Goal: Information Seeking & Learning: Find specific fact

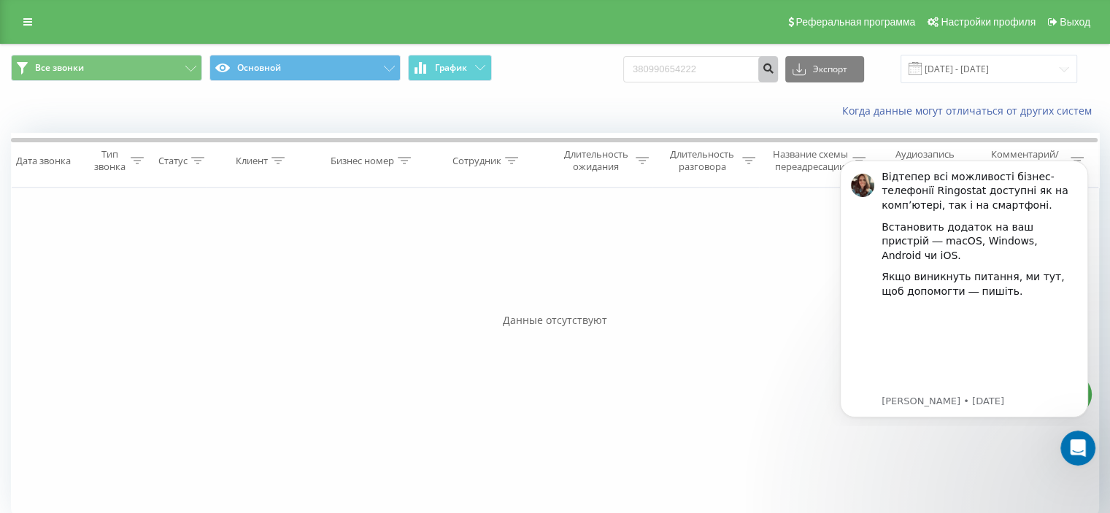
type input "380990654222"
click at [774, 66] on icon "submit" at bounding box center [768, 66] width 12 height 9
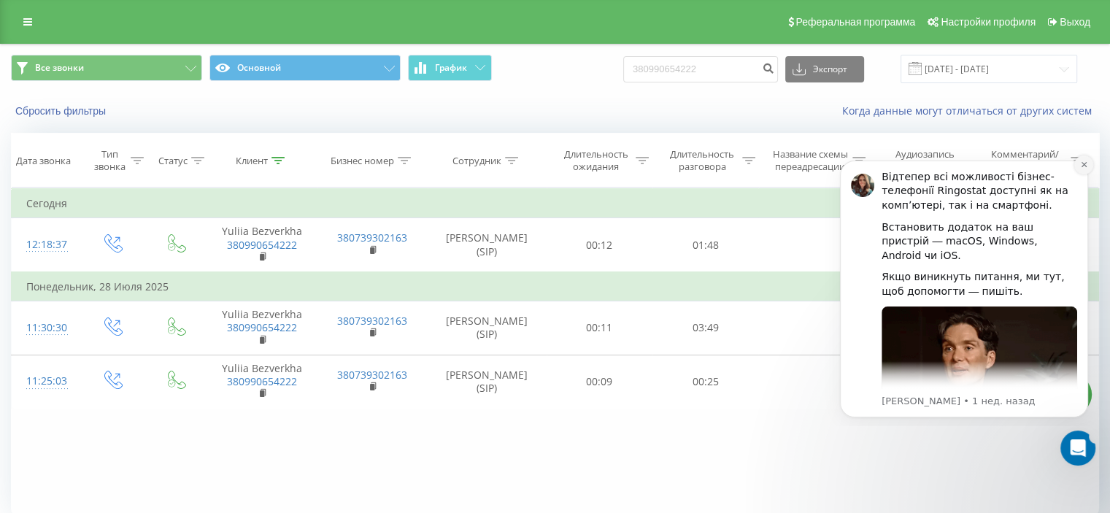
click at [1085, 164] on icon "Dismiss notification" at bounding box center [1084, 165] width 8 height 8
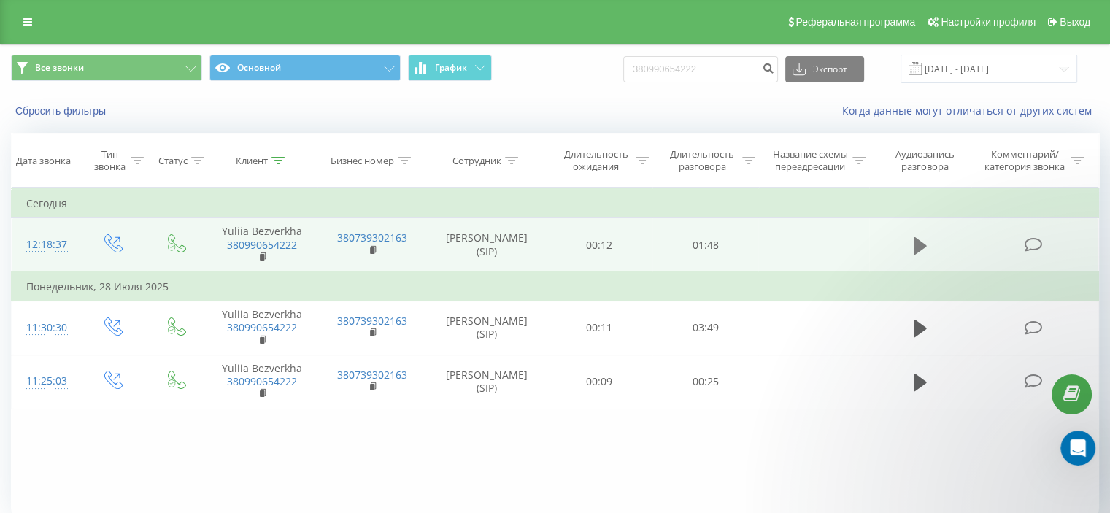
click at [929, 245] on button at bounding box center [920, 246] width 22 height 22
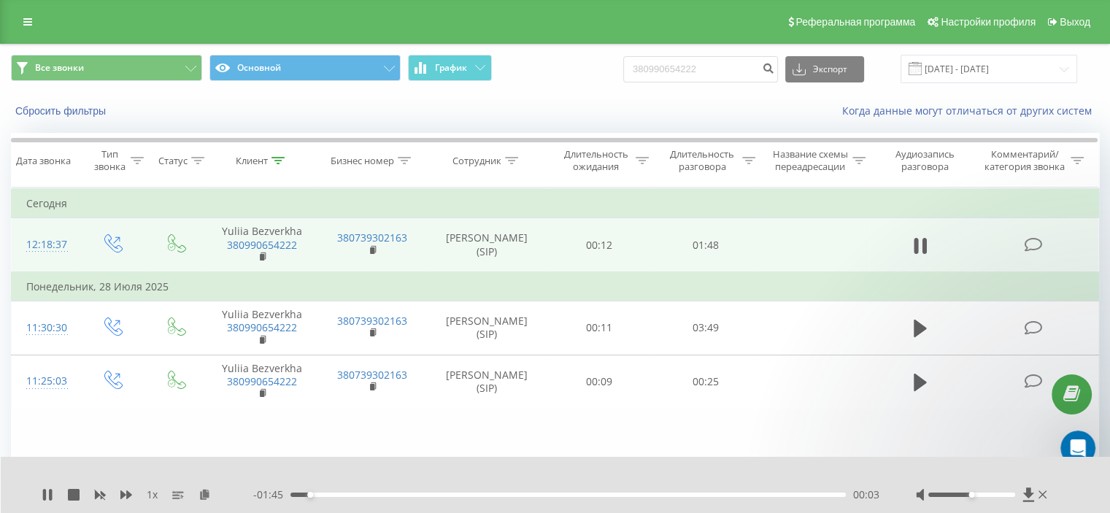
click at [978, 490] on div at bounding box center [983, 494] width 134 height 15
drag, startPoint x: 977, startPoint y: 493, endPoint x: 1006, endPoint y: 494, distance: 29.2
click at [1006, 494] on div at bounding box center [971, 494] width 87 height 4
drag, startPoint x: 989, startPoint y: 493, endPoint x: 951, endPoint y: 495, distance: 38.0
click at [951, 495] on div at bounding box center [971, 494] width 87 height 4
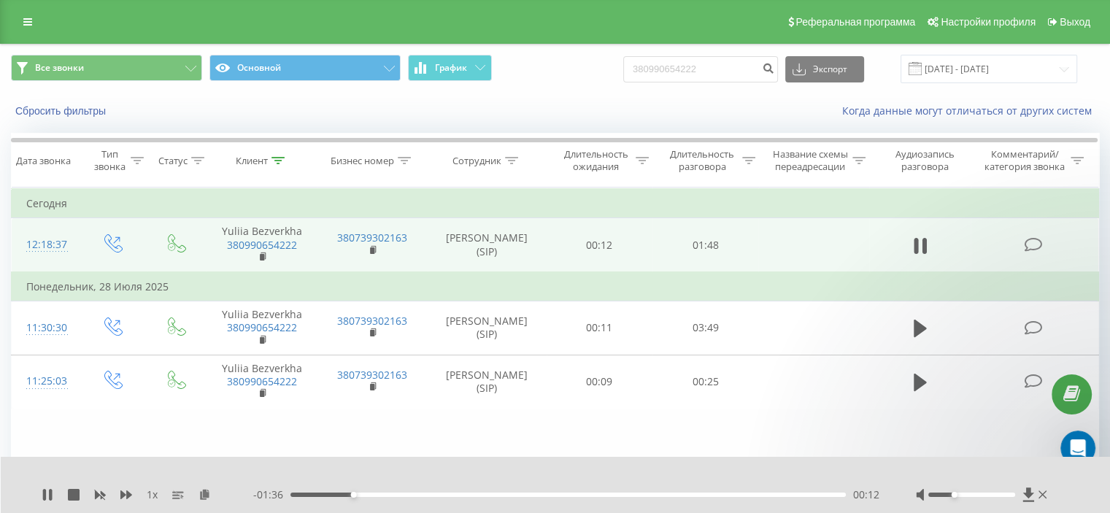
click at [969, 501] on div at bounding box center [983, 494] width 134 height 15
drag, startPoint x: 987, startPoint y: 494, endPoint x: 995, endPoint y: 495, distance: 8.2
click at [992, 495] on div at bounding box center [971, 494] width 87 height 4
click at [1016, 495] on div at bounding box center [983, 494] width 134 height 15
click at [39, 495] on div "1 x - 01:21 00:27 00:27" at bounding box center [556, 485] width 1110 height 56
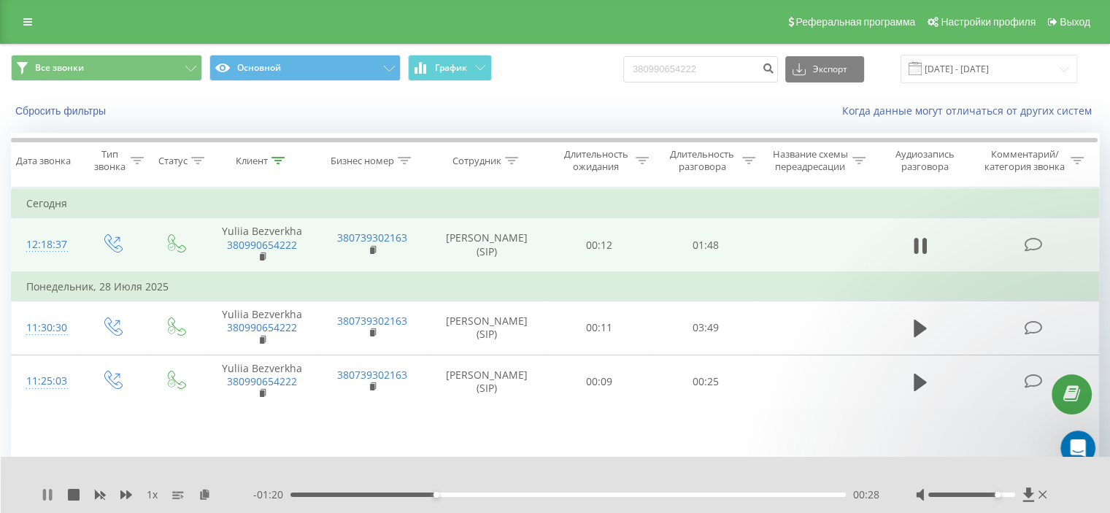
click at [45, 492] on icon at bounding box center [44, 495] width 3 height 12
click at [711, 72] on input "380990654222" at bounding box center [700, 69] width 155 height 26
drag, startPoint x: 1030, startPoint y: 494, endPoint x: 1075, endPoint y: 488, distance: 44.9
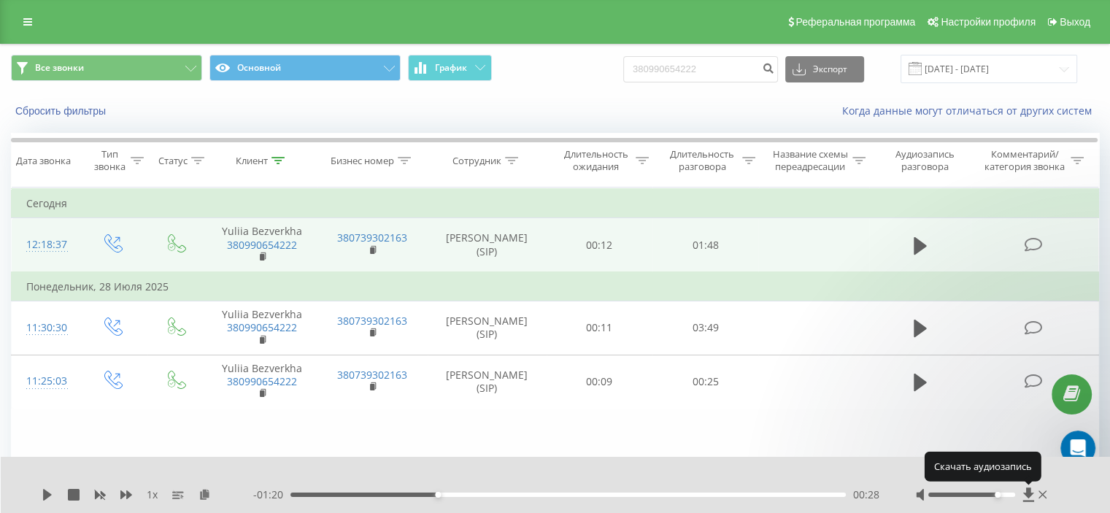
click at [1075, 488] on div "1 x - 01:20 00:28 00:28" at bounding box center [556, 485] width 1110 height 56
click at [207, 498] on icon at bounding box center [204, 494] width 12 height 10
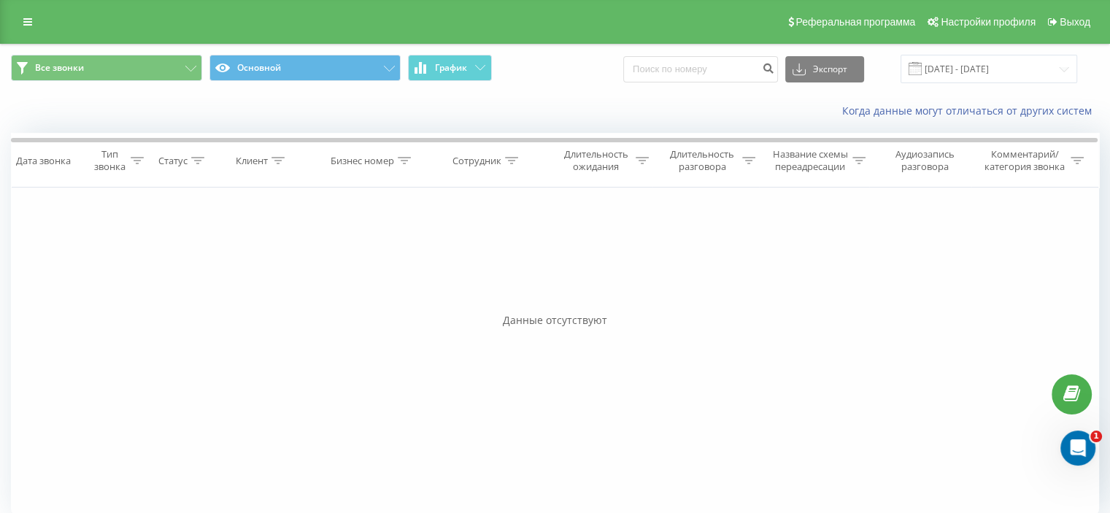
click at [738, 82] on div "Экспорт .csv .xls .xlsx [DATE] - [DATE]" at bounding box center [850, 69] width 454 height 28
click at [733, 74] on input at bounding box center [700, 69] width 155 height 26
paste input "380979696552"
type input "380979696552"
click at [774, 66] on icon "submit" at bounding box center [768, 66] width 12 height 9
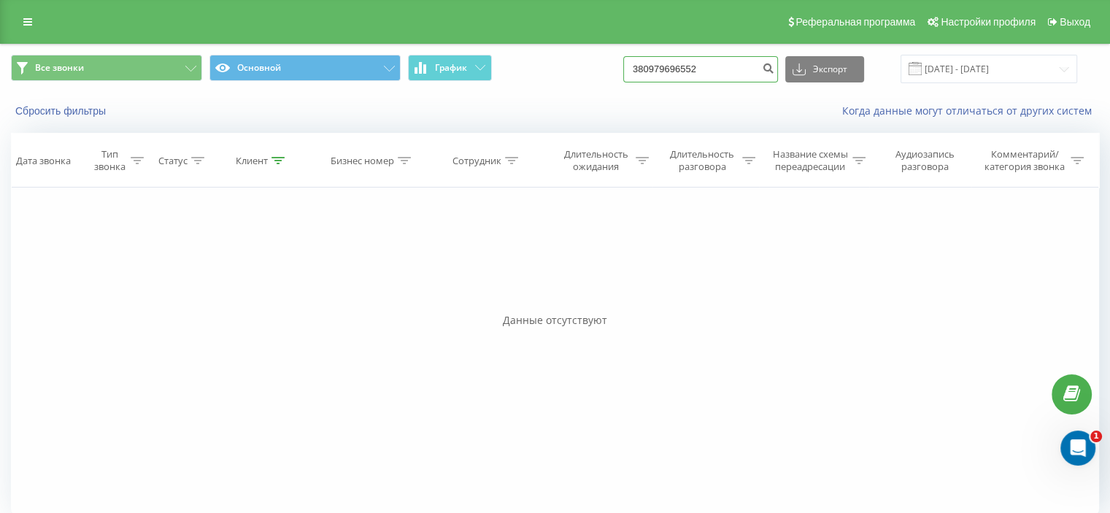
click at [714, 74] on input "380979696552" at bounding box center [700, 69] width 155 height 26
click at [774, 69] on icon "submit" at bounding box center [768, 66] width 12 height 9
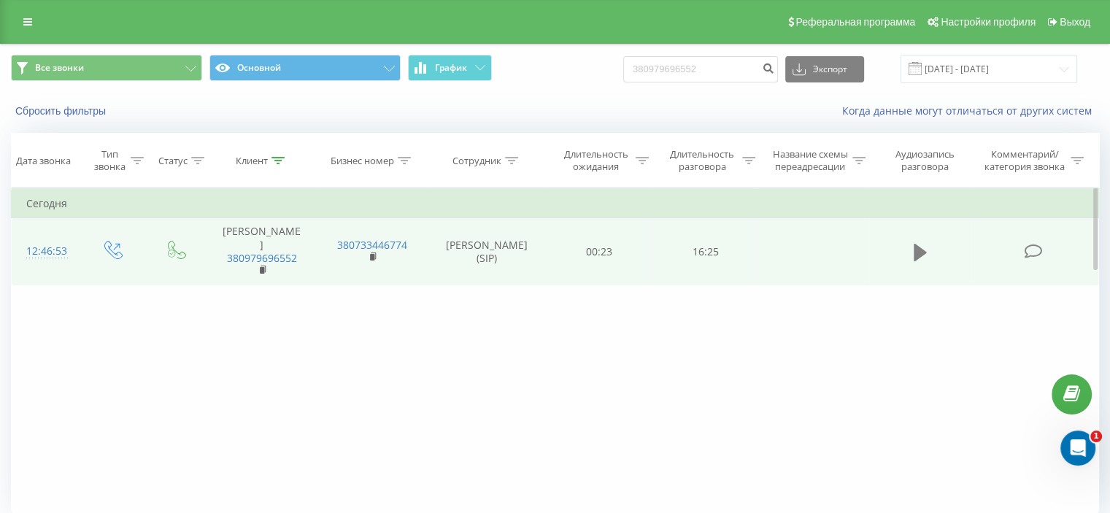
click at [911, 259] on button at bounding box center [920, 252] width 22 height 22
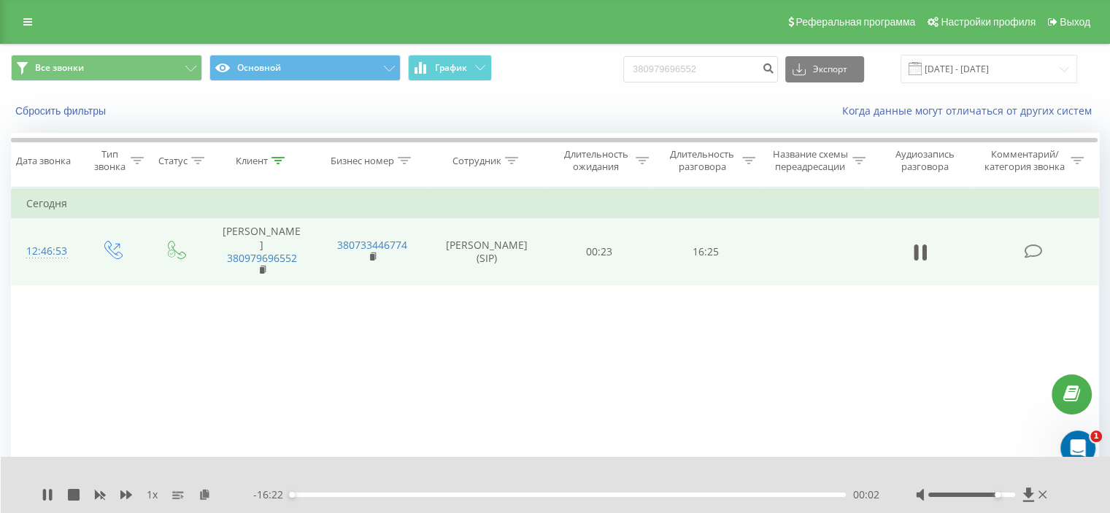
drag, startPoint x: 968, startPoint y: 495, endPoint x: 1000, endPoint y: 495, distance: 31.4
click at [1000, 495] on div "Accessibility label" at bounding box center [997, 495] width 6 height 6
click at [152, 492] on span "1 x" at bounding box center [152, 494] width 11 height 15
click at [152, 494] on span "1 x" at bounding box center [152, 494] width 11 height 15
click at [151, 494] on span "1 x" at bounding box center [152, 494] width 11 height 15
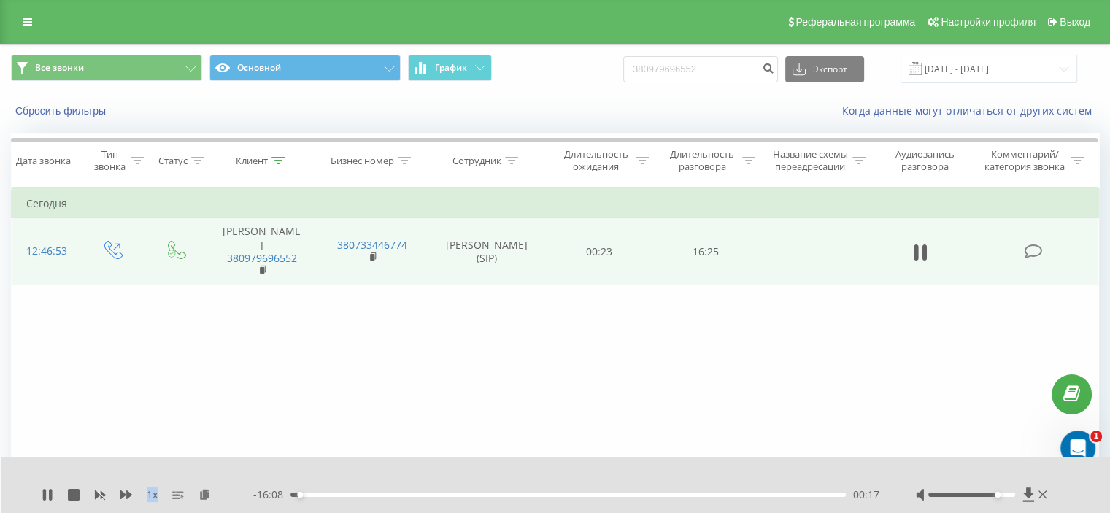
click at [151, 494] on span "1 x" at bounding box center [152, 494] width 11 height 15
click at [152, 492] on span "1 x" at bounding box center [152, 494] width 11 height 15
drag, startPoint x: 309, startPoint y: 497, endPoint x: 328, endPoint y: 495, distance: 19.1
click at [311, 496] on div "- 16:04 00:21 00:21" at bounding box center [566, 494] width 626 height 15
click at [328, 495] on div "01:08" at bounding box center [567, 494] width 555 height 4
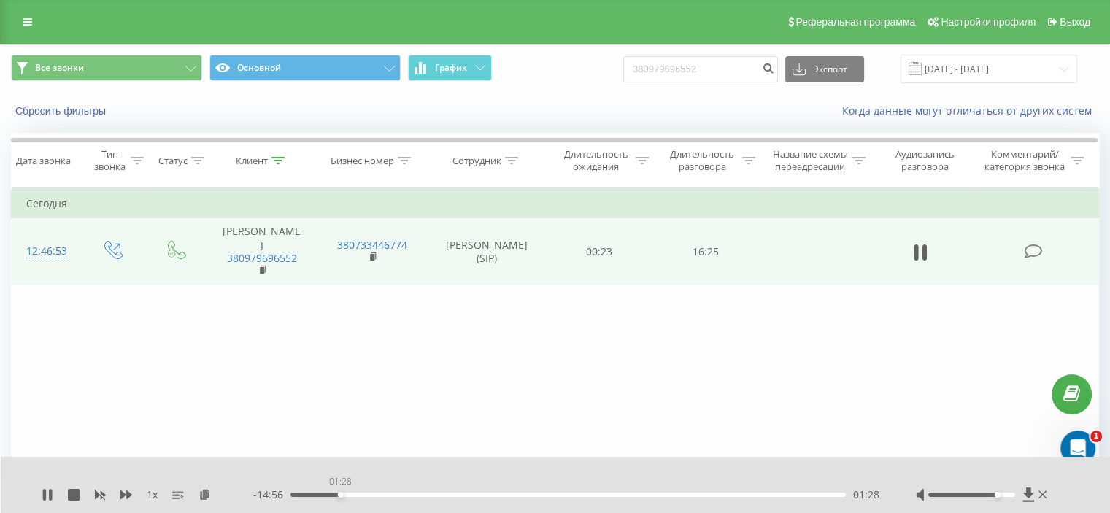
click at [340, 494] on div "01:28" at bounding box center [567, 494] width 555 height 4
click at [354, 495] on div "01:53" at bounding box center [567, 494] width 555 height 4
click at [379, 496] on div "01:54" at bounding box center [567, 494] width 555 height 4
click at [406, 495] on div "02:41" at bounding box center [567, 494] width 555 height 4
click at [368, 494] on div "02:18" at bounding box center [567, 494] width 555 height 4
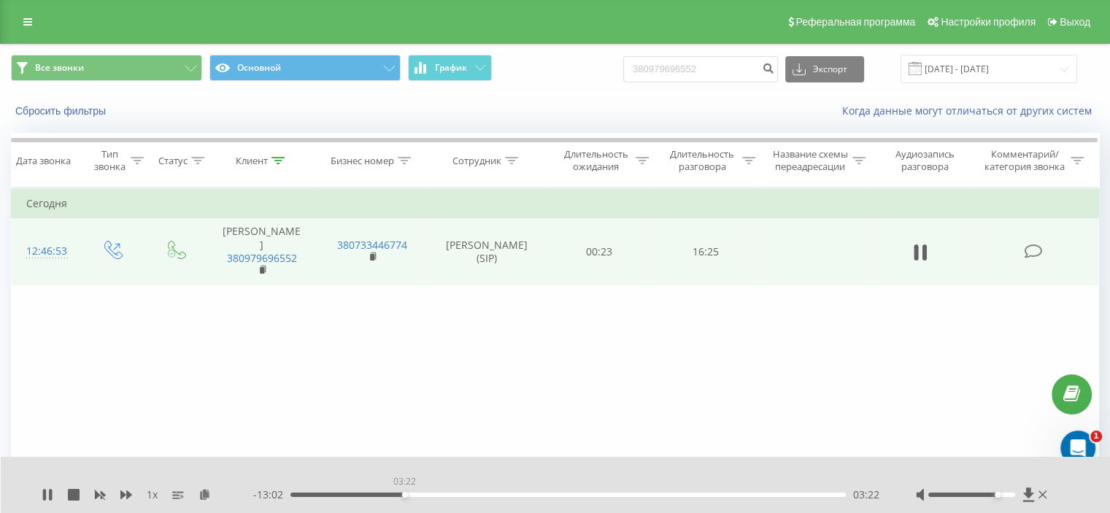
click at [404, 495] on div "03:22" at bounding box center [567, 494] width 555 height 4
click at [425, 495] on div "03:26" at bounding box center [567, 494] width 555 height 4
click at [463, 493] on div "04:03" at bounding box center [567, 494] width 555 height 4
click at [455, 492] on div "04:53" at bounding box center [567, 494] width 555 height 4
click at [433, 494] on div "04:14" at bounding box center [567, 494] width 555 height 4
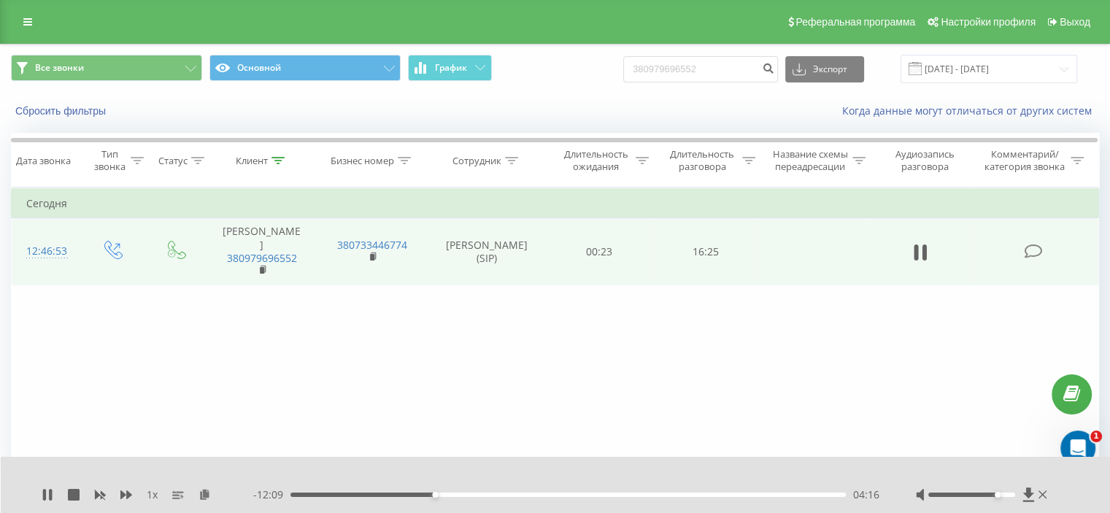
click at [425, 495] on div "04:16" at bounding box center [567, 494] width 555 height 4
